Goal: Information Seeking & Learning: Check status

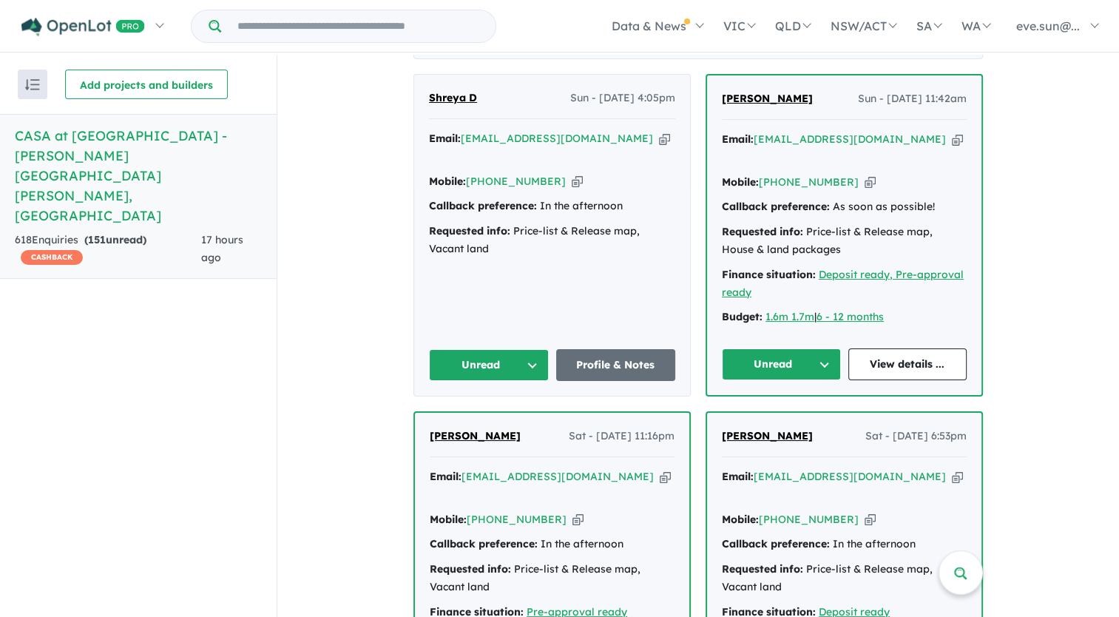
scroll to position [647, 0]
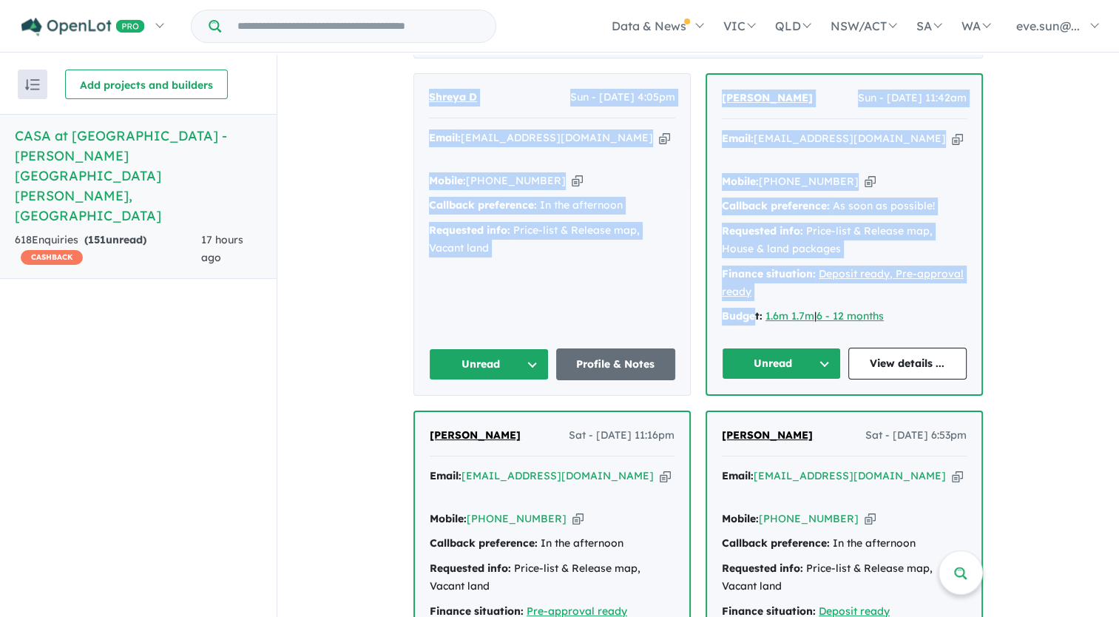
drag, startPoint x: 395, startPoint y: 63, endPoint x: 749, endPoint y: 284, distance: 417.7
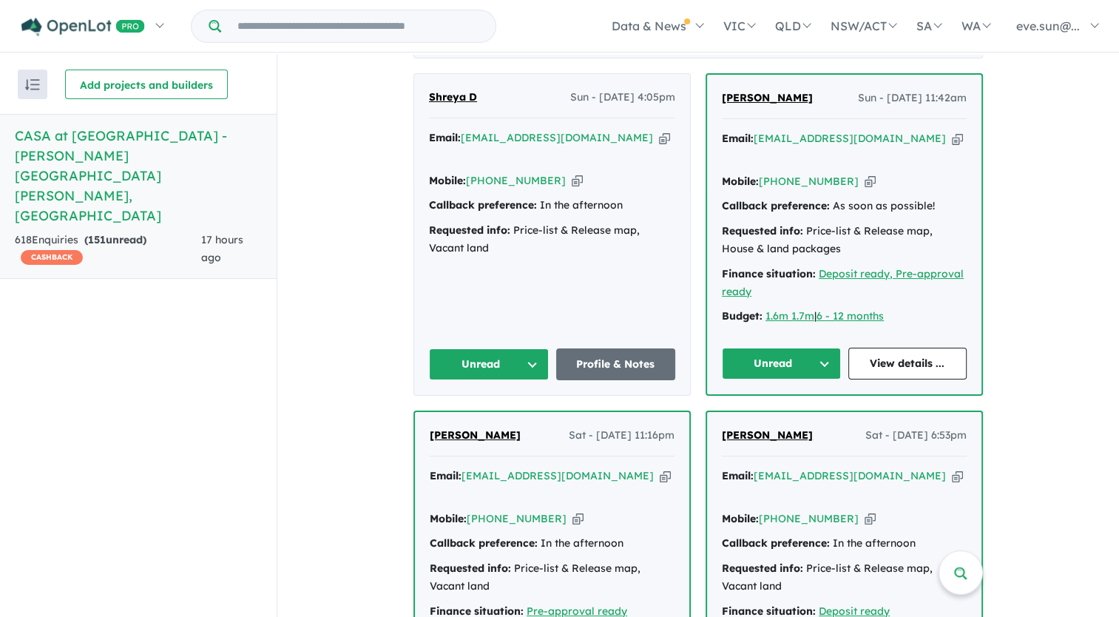
click at [186, 307] on div "Recent enquiries first Most unread enquiries first Most enquiries first By name…" at bounding box center [138, 337] width 277 height 564
click at [181, 368] on div "Recent enquiries first Most unread enquiries first Most enquiries first By name…" at bounding box center [138, 337] width 277 height 564
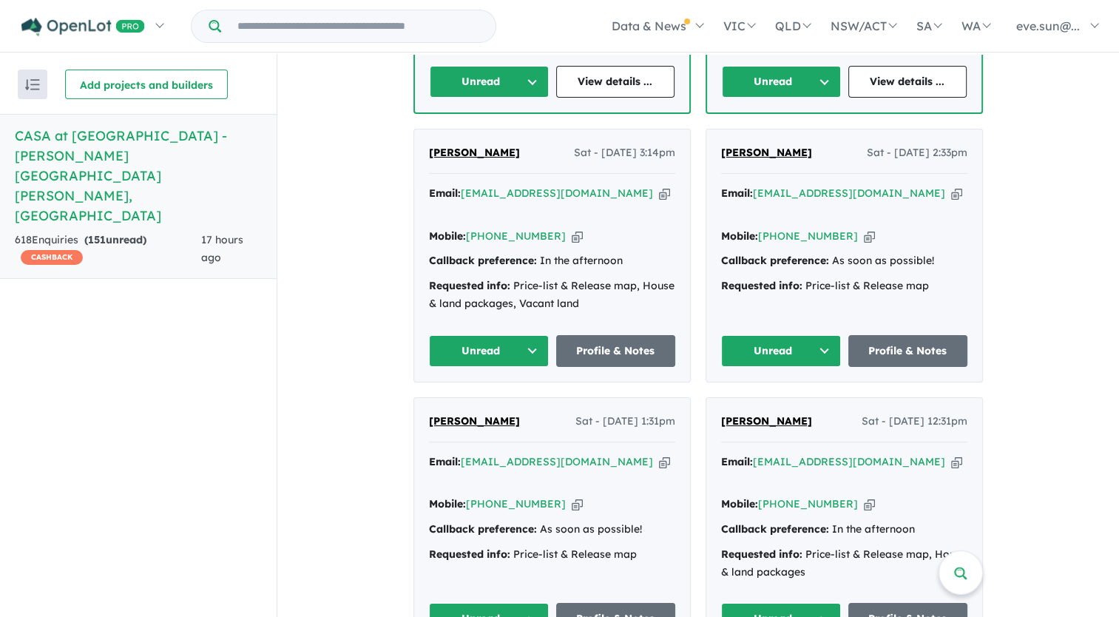
scroll to position [1263, 0]
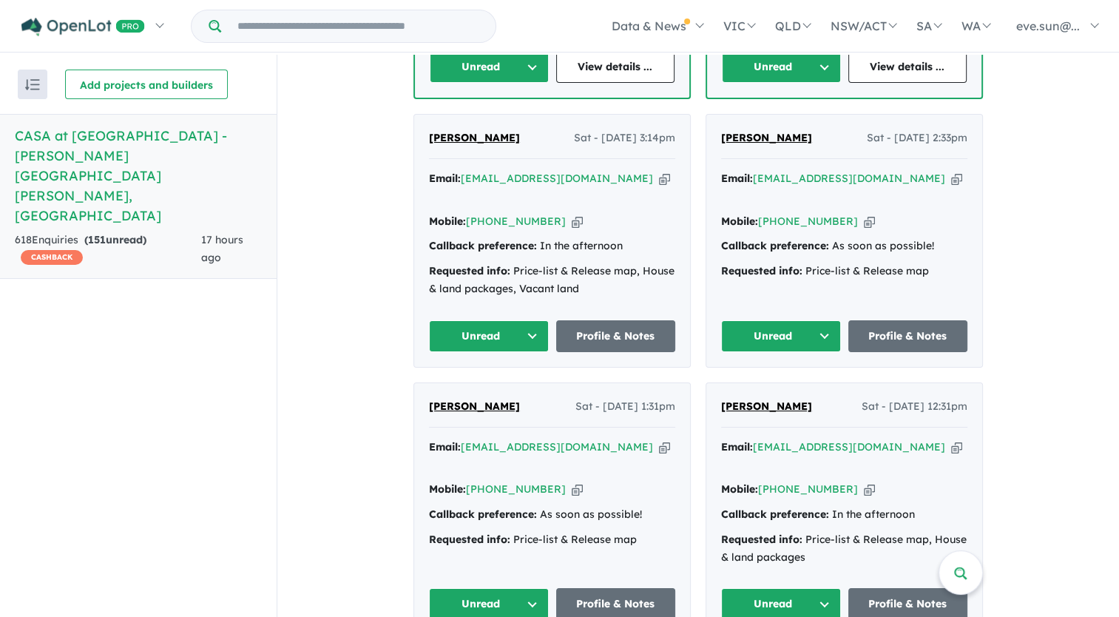
click at [128, 354] on div "Recent enquiries first Most unread enquiries first Most enquiries first By name…" at bounding box center [138, 337] width 277 height 564
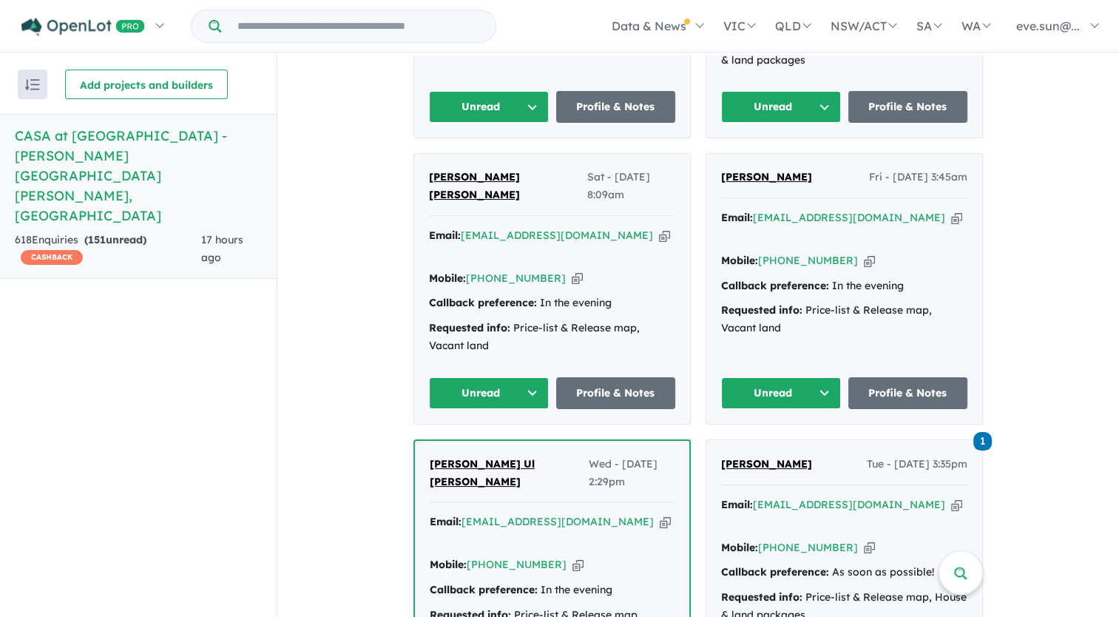
scroll to position [1763, 0]
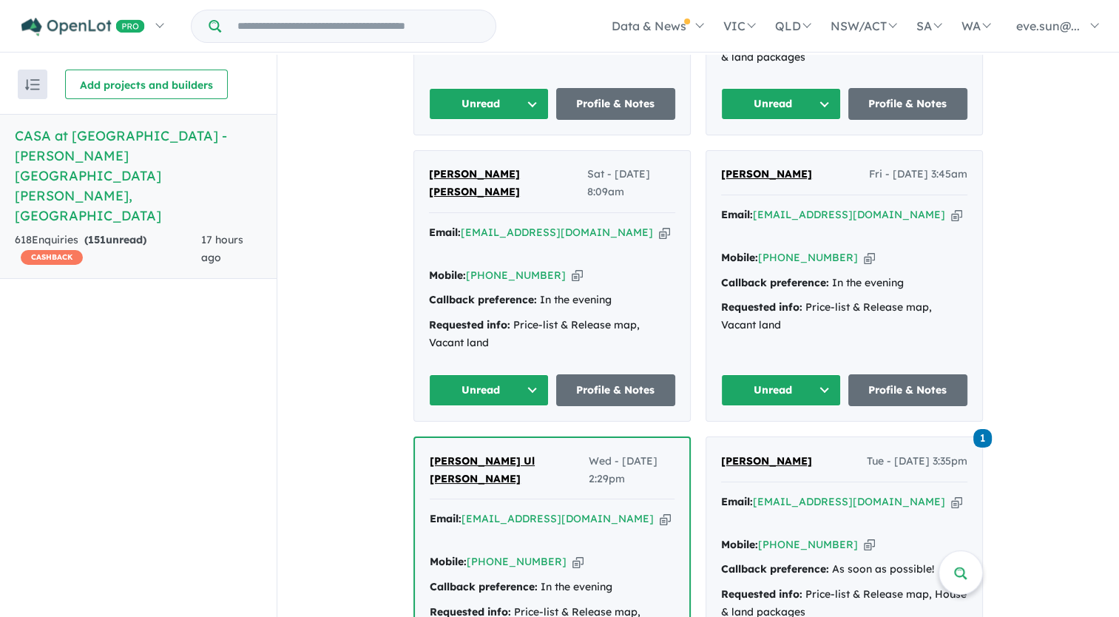
click at [154, 408] on div "Recent enquiries first Most unread enquiries first Most enquiries first By name…" at bounding box center [138, 337] width 277 height 564
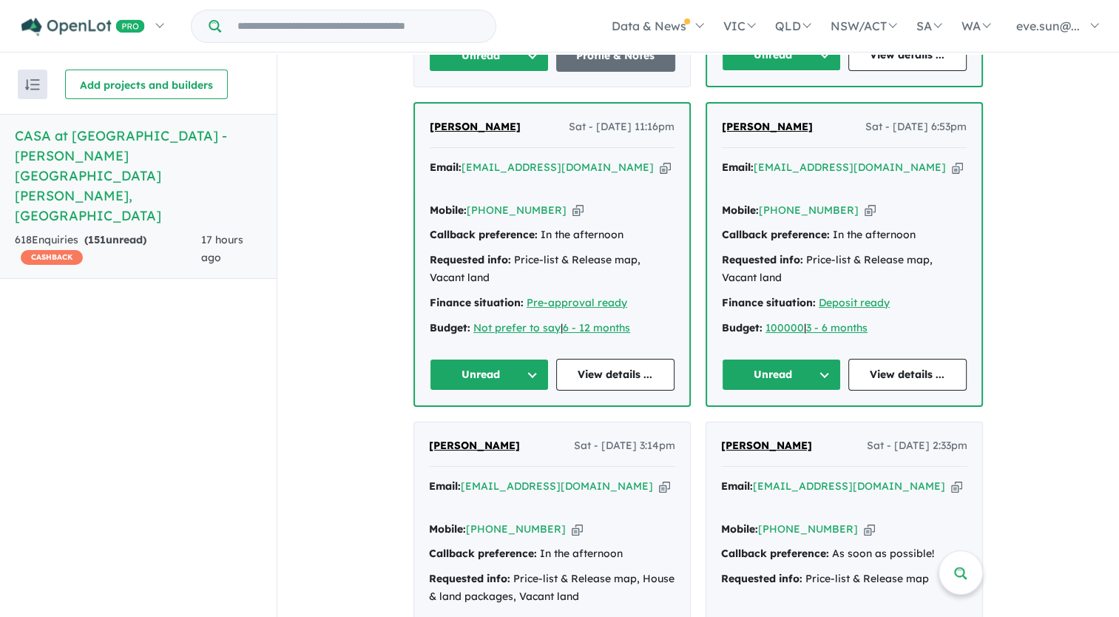
scroll to position [0, 0]
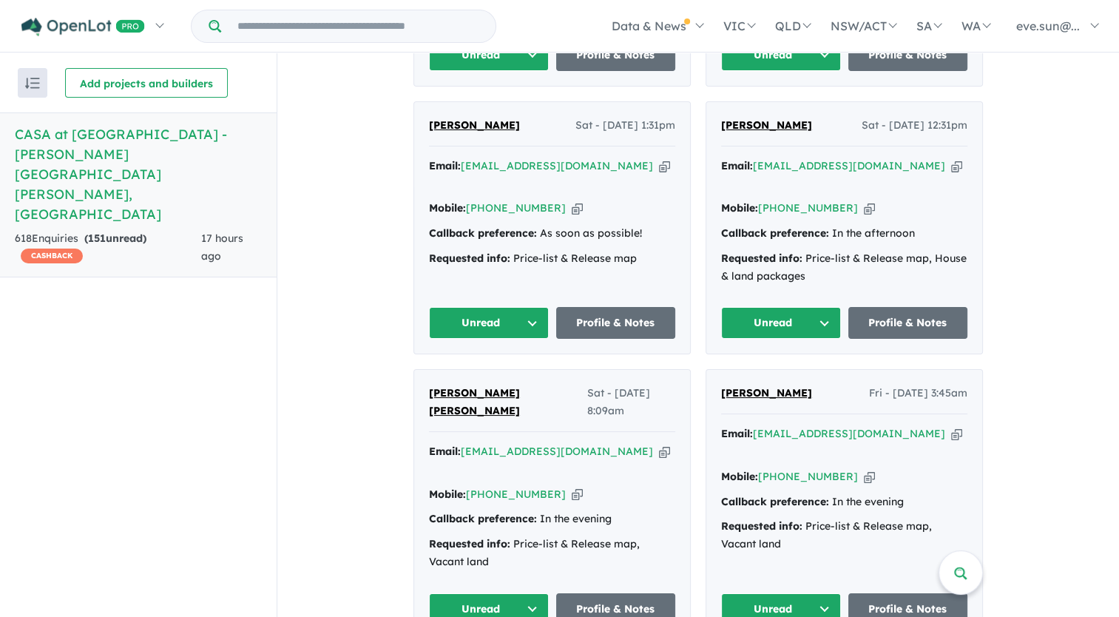
scroll to position [1546, 0]
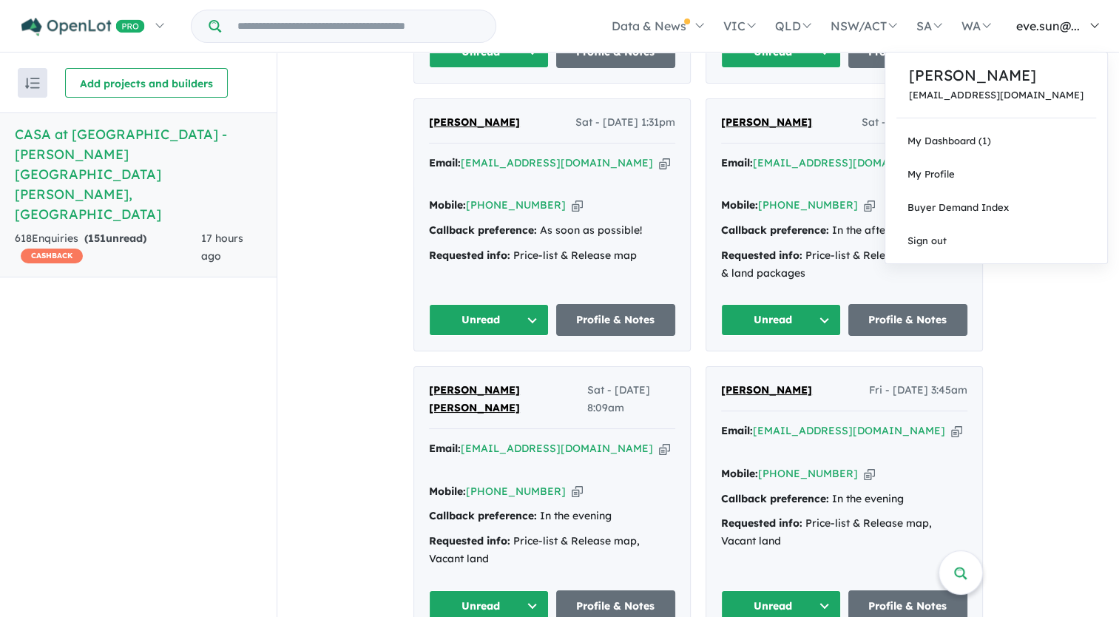
drag, startPoint x: 1043, startPoint y: 227, endPoint x: 1097, endPoint y: 22, distance: 211.9
